Goal: Task Accomplishment & Management: Use online tool/utility

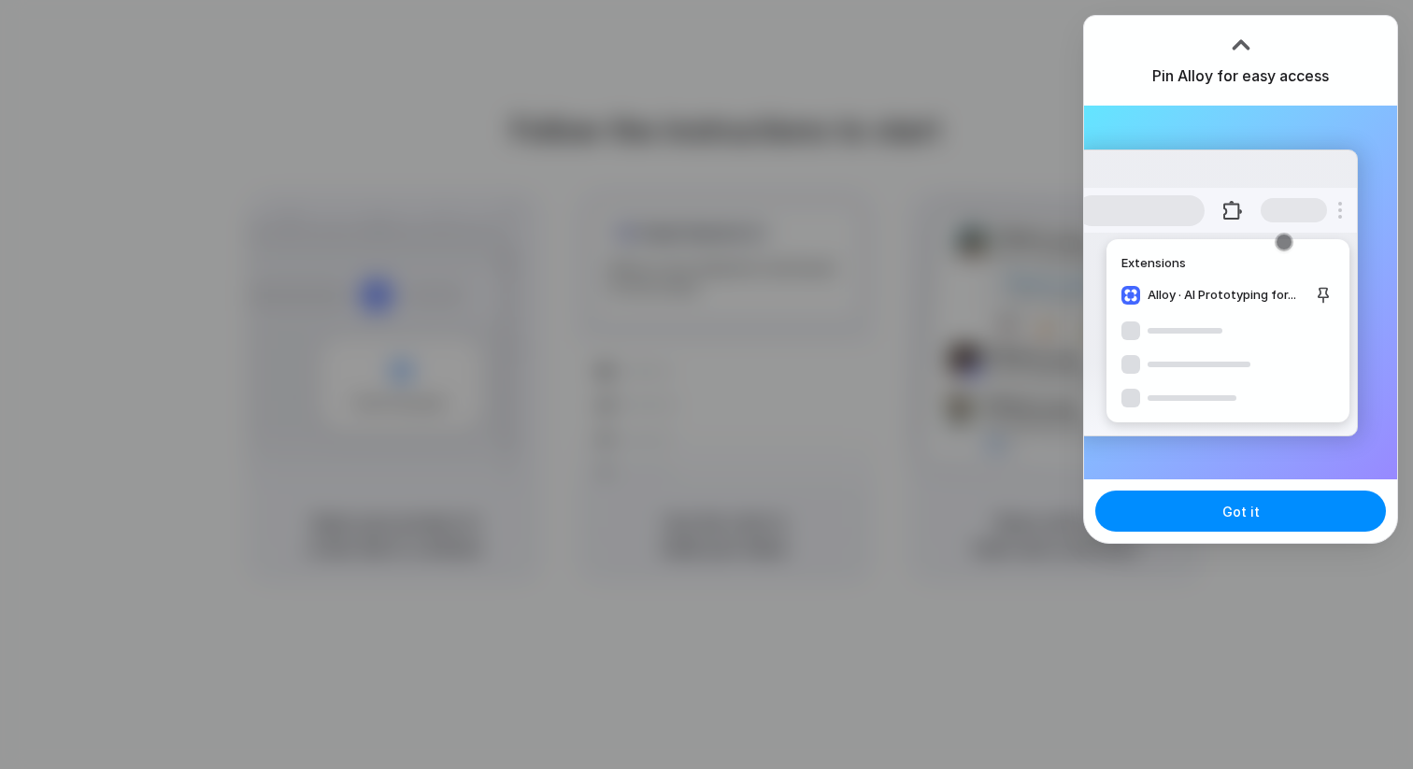
click at [1241, 34] on div at bounding box center [1241, 45] width 28 height 28
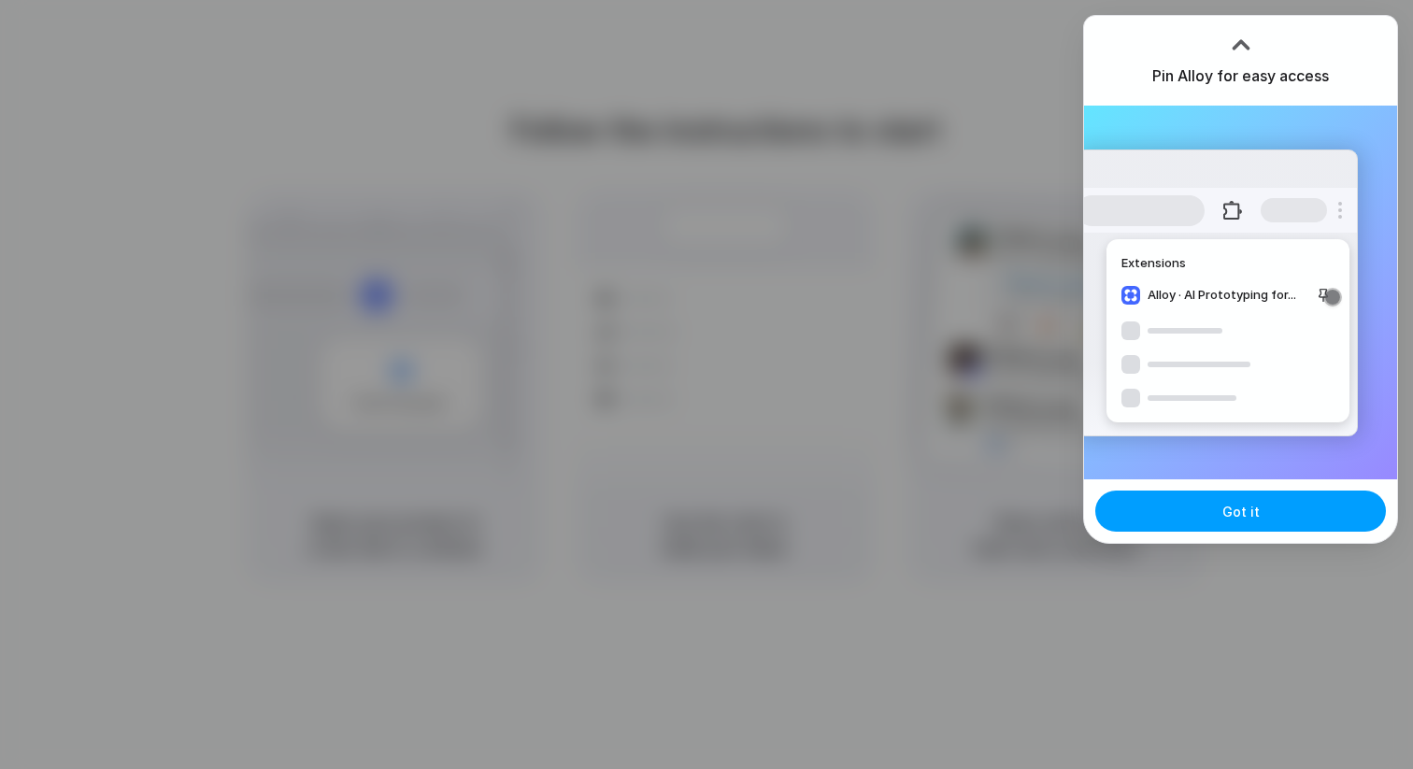
click at [1271, 518] on button "Got it" at bounding box center [1240, 511] width 291 height 41
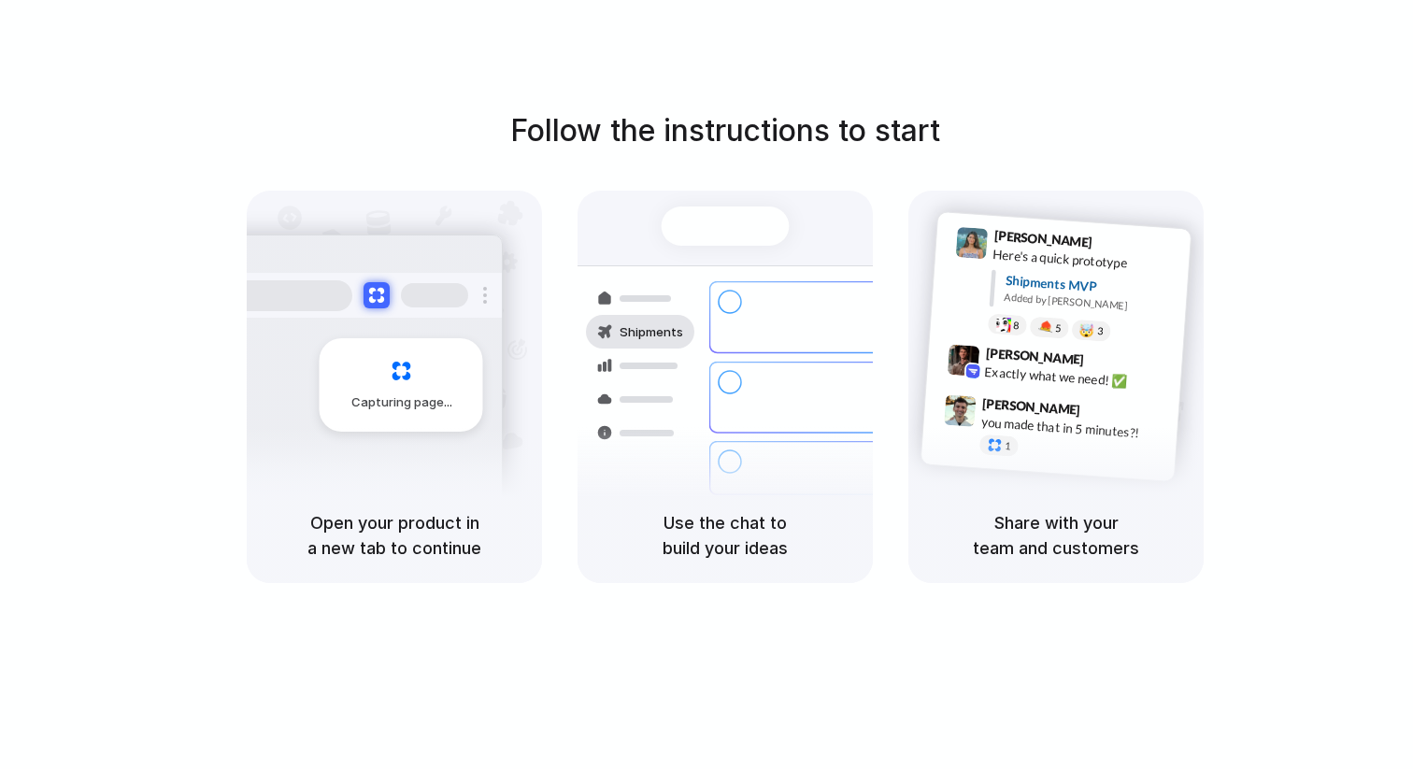
click at [836, 101] on div "Follow the instructions to start Capturing page Open your product in a new tab …" at bounding box center [725, 403] width 1451 height 807
click at [755, 279] on div "Container from [GEOGRAPHIC_DATA] 40ft • ETA [DATE] • In transit Express deliver…" at bounding box center [793, 397] width 198 height 262
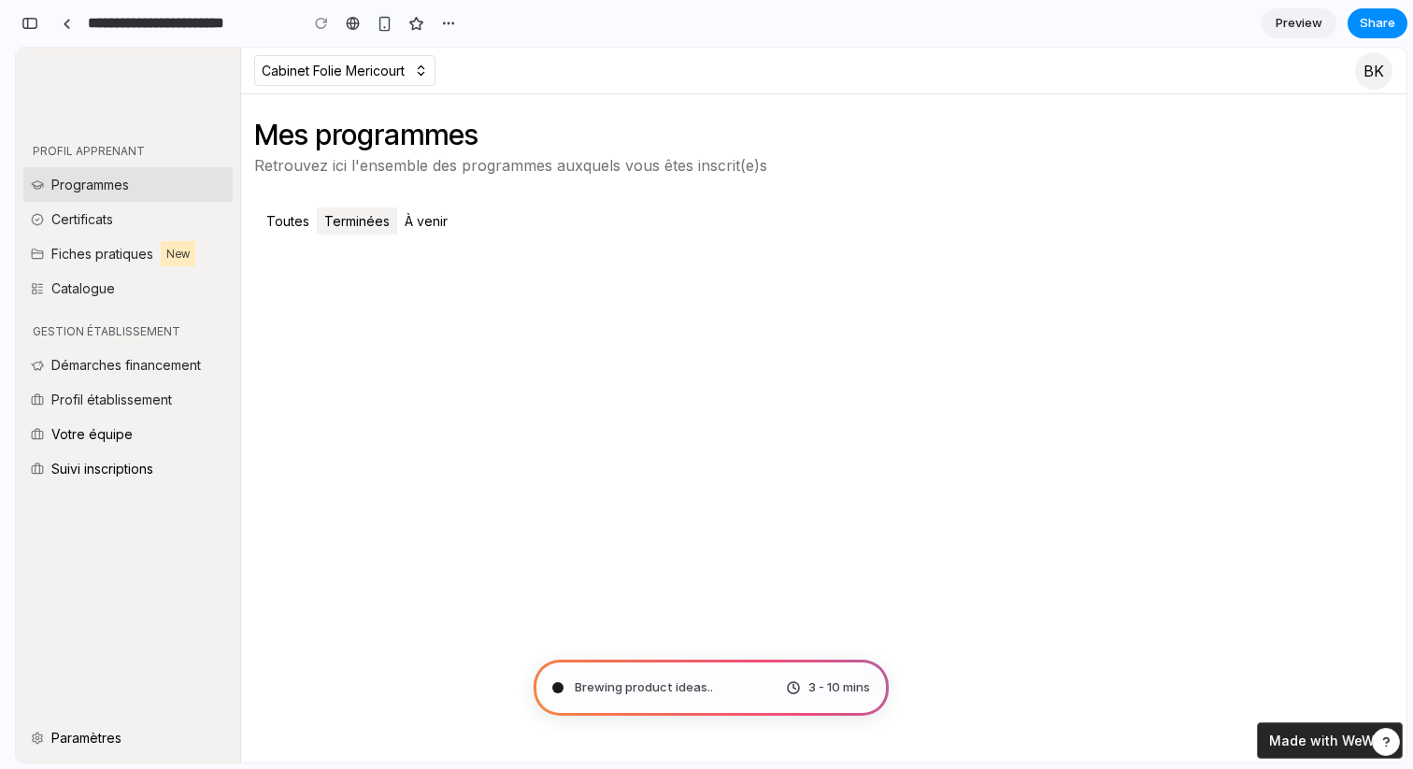
click at [434, 227] on p "À venir" at bounding box center [426, 220] width 58 height 27
click at [363, 72] on p "Cabinet Folie Mericourt" at bounding box center [333, 71] width 143 height 16
type input "**********"
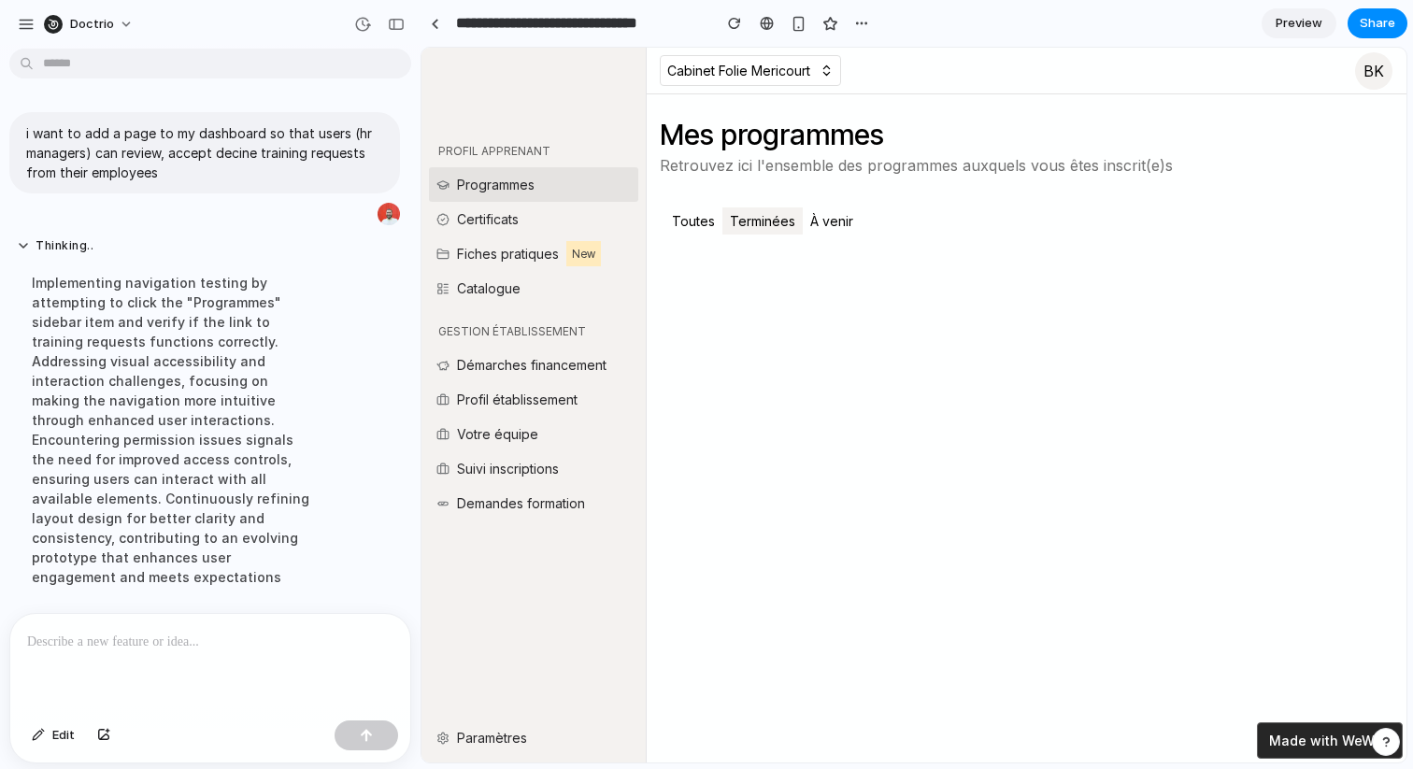
click at [522, 502] on p "Demandes formation" at bounding box center [521, 503] width 128 height 21
